Goal: Navigation & Orientation: Find specific page/section

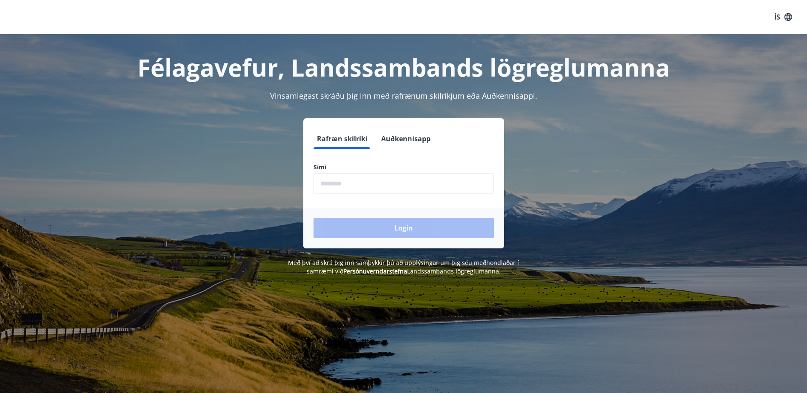
click at [344, 179] on input "phone" at bounding box center [404, 183] width 180 height 21
type input "********"
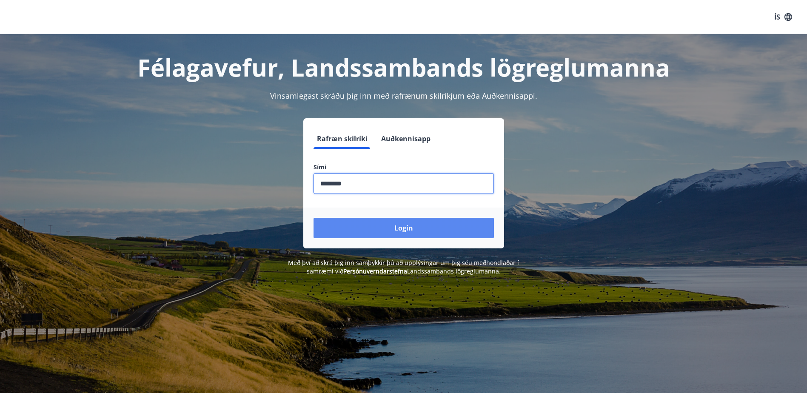
click at [411, 227] on button "Login" at bounding box center [404, 228] width 180 height 20
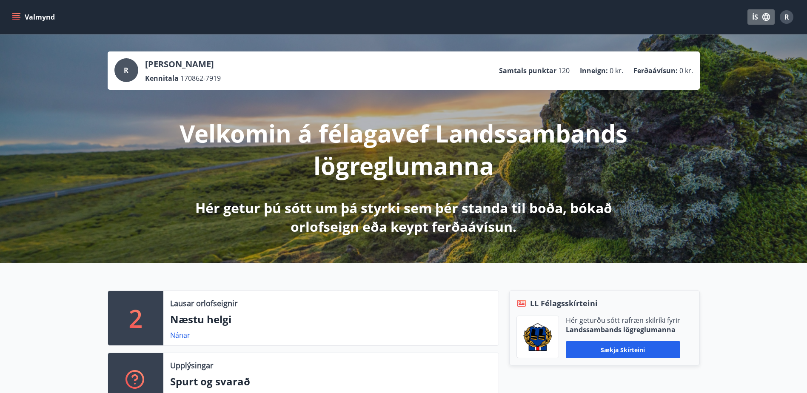
click at [769, 19] on icon "button" at bounding box center [766, 16] width 9 height 9
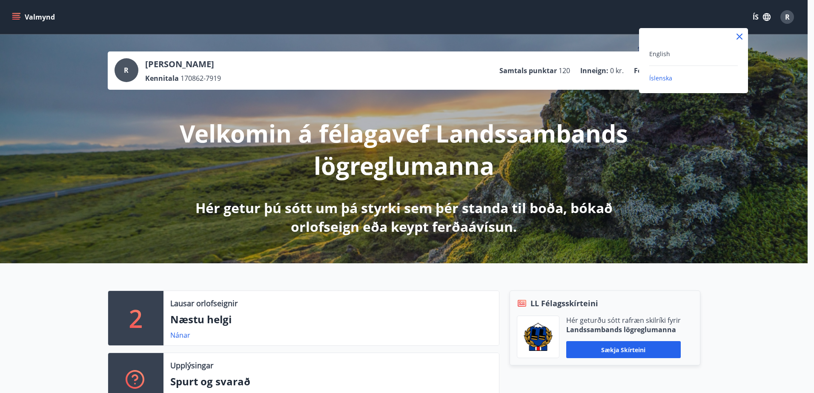
click at [769, 19] on div at bounding box center [407, 196] width 814 height 393
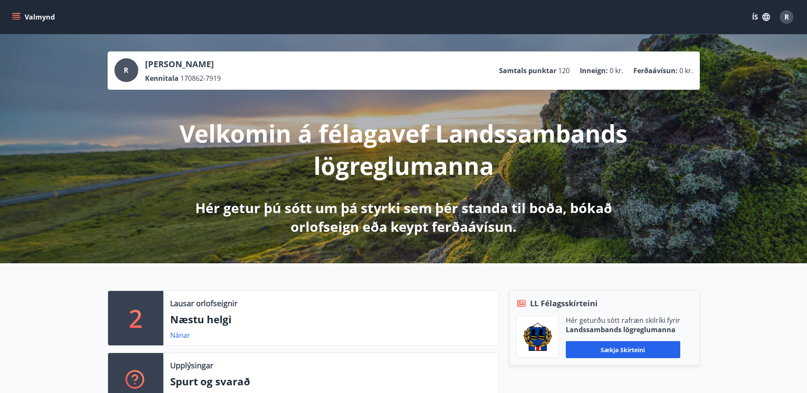
click at [789, 19] on span "R" at bounding box center [787, 16] width 5 height 9
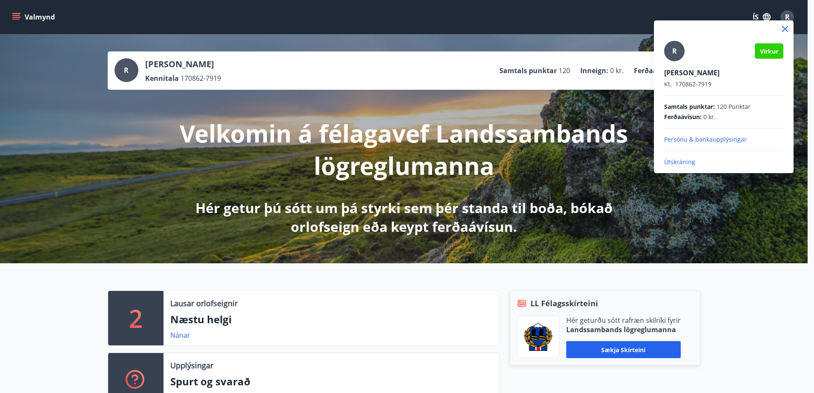
click at [789, 19] on div at bounding box center [407, 196] width 814 height 393
